Goal: Find specific page/section: Find specific page/section

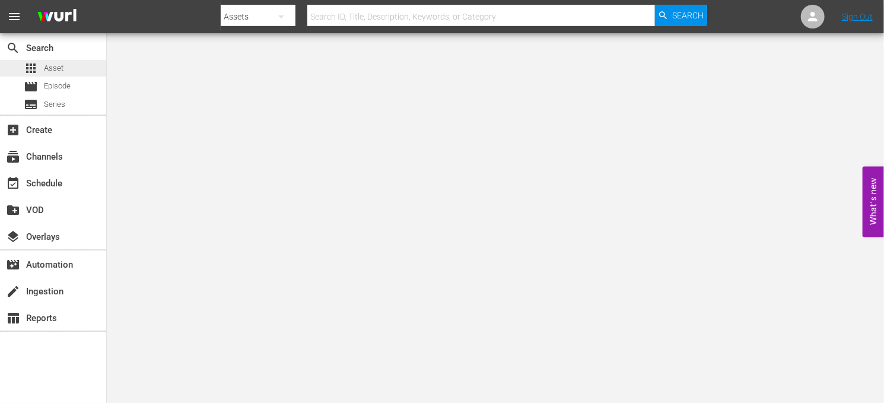
click at [63, 71] on div "apps Asset" at bounding box center [53, 68] width 106 height 17
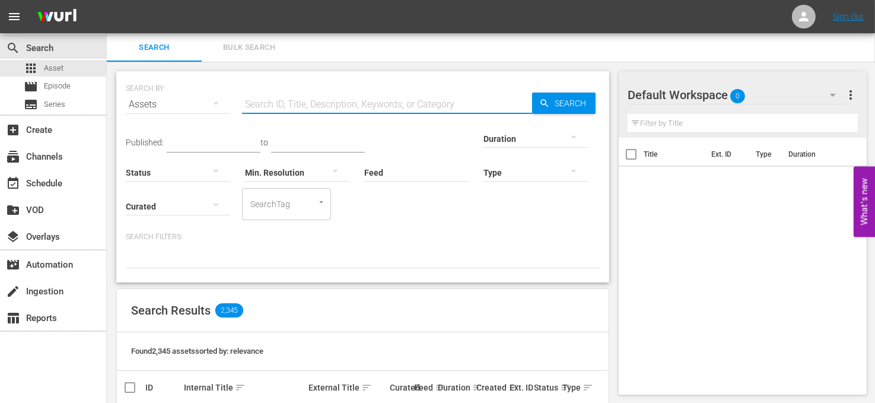
click at [313, 106] on input "text" at bounding box center [387, 104] width 290 height 28
type input "aftershock"
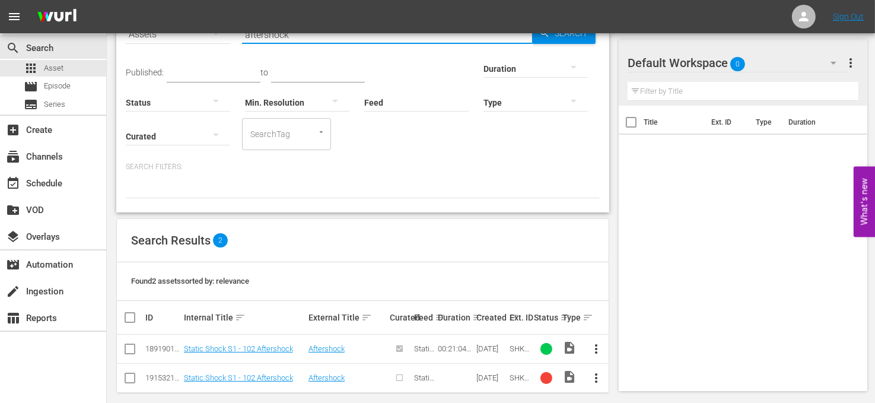
scroll to position [81, 0]
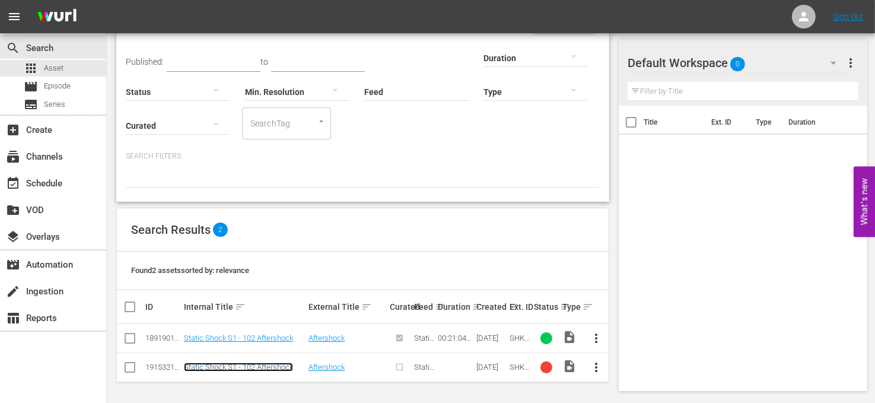
click at [275, 367] on link "Static Shock S1 - 102 Aftershock" at bounding box center [238, 367] width 109 height 9
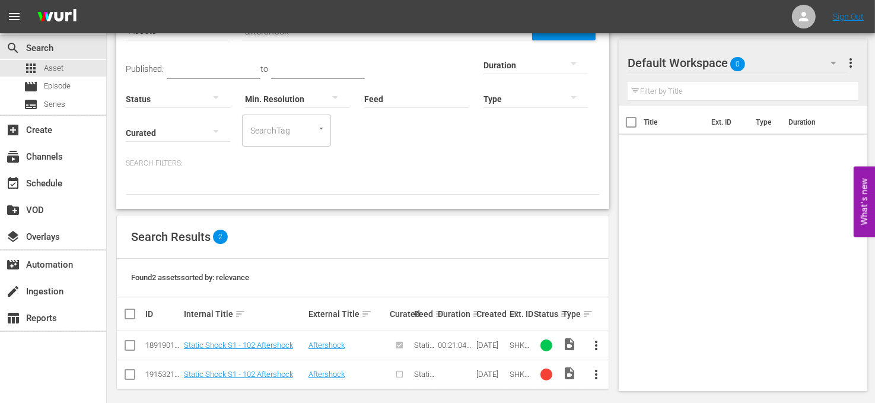
scroll to position [81, 0]
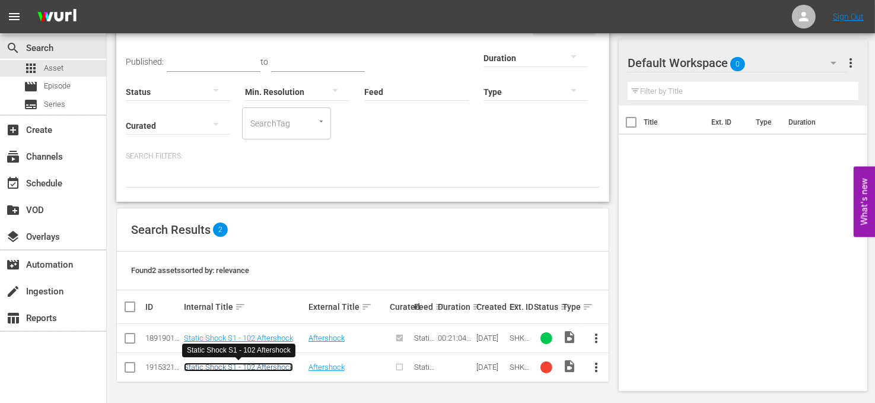
click at [280, 369] on link "Static Shock S1 - 102 Aftershock" at bounding box center [238, 367] width 109 height 9
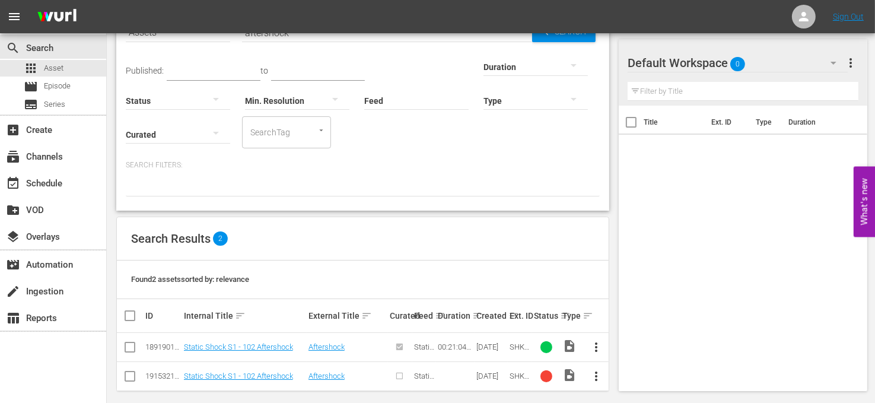
scroll to position [81, 0]
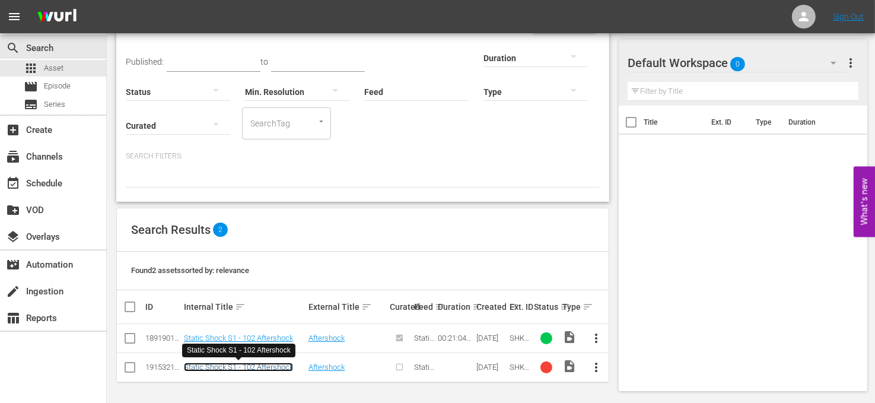
click at [263, 368] on link "Static Shock S1 - 102 Aftershock" at bounding box center [238, 367] width 109 height 9
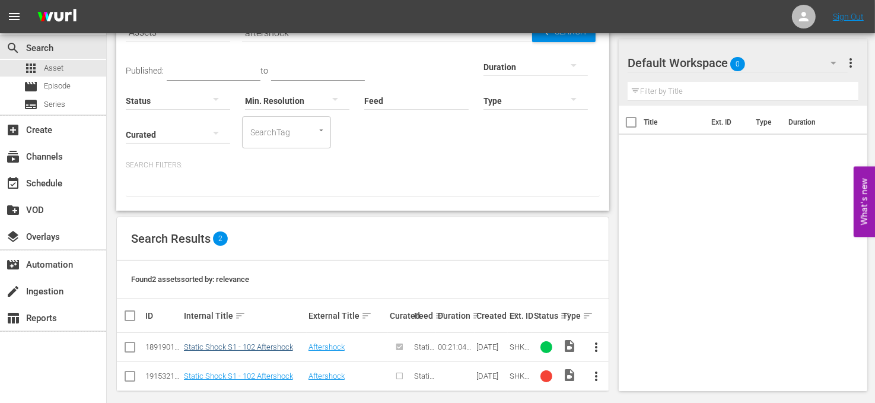
scroll to position [81, 0]
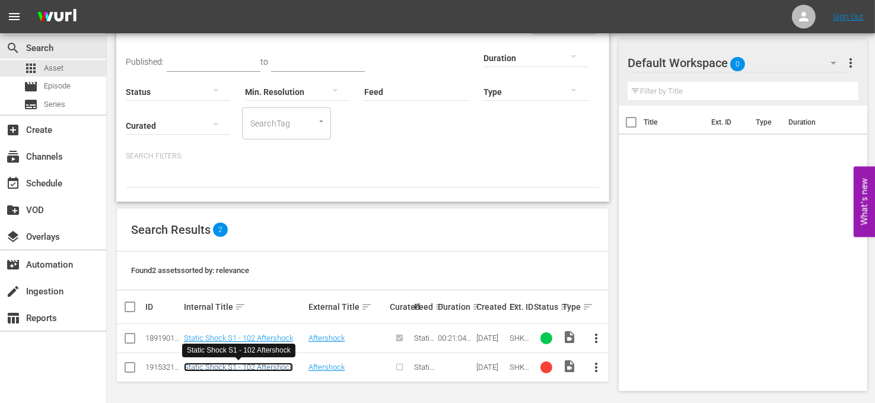
click at [281, 365] on link "Static Shock S1 - 102 Aftershock" at bounding box center [238, 367] width 109 height 9
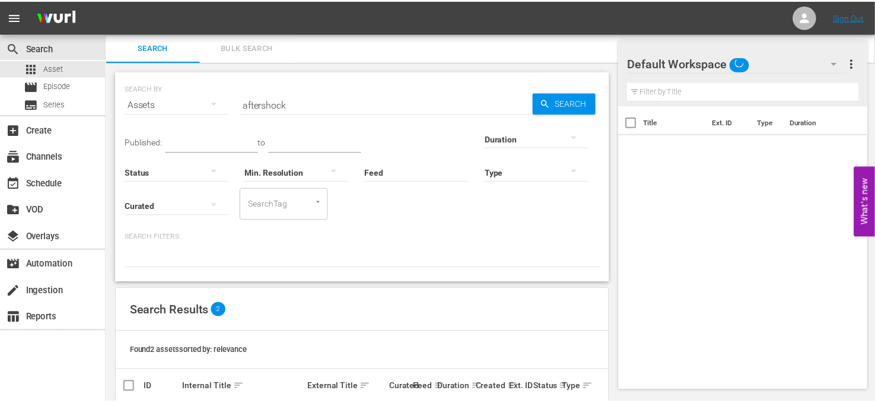
scroll to position [52, 0]
